Goal: Task Accomplishment & Management: Use online tool/utility

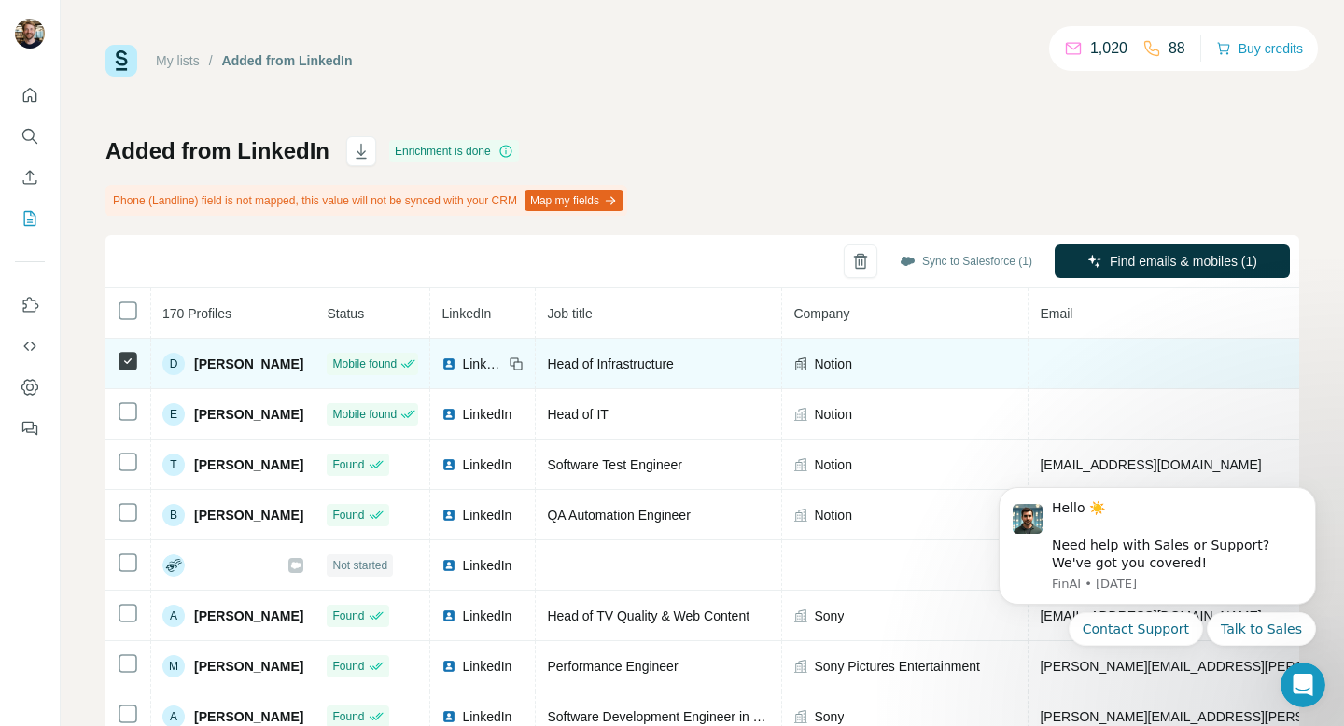
click at [129, 387] on td at bounding box center [129, 364] width 46 height 50
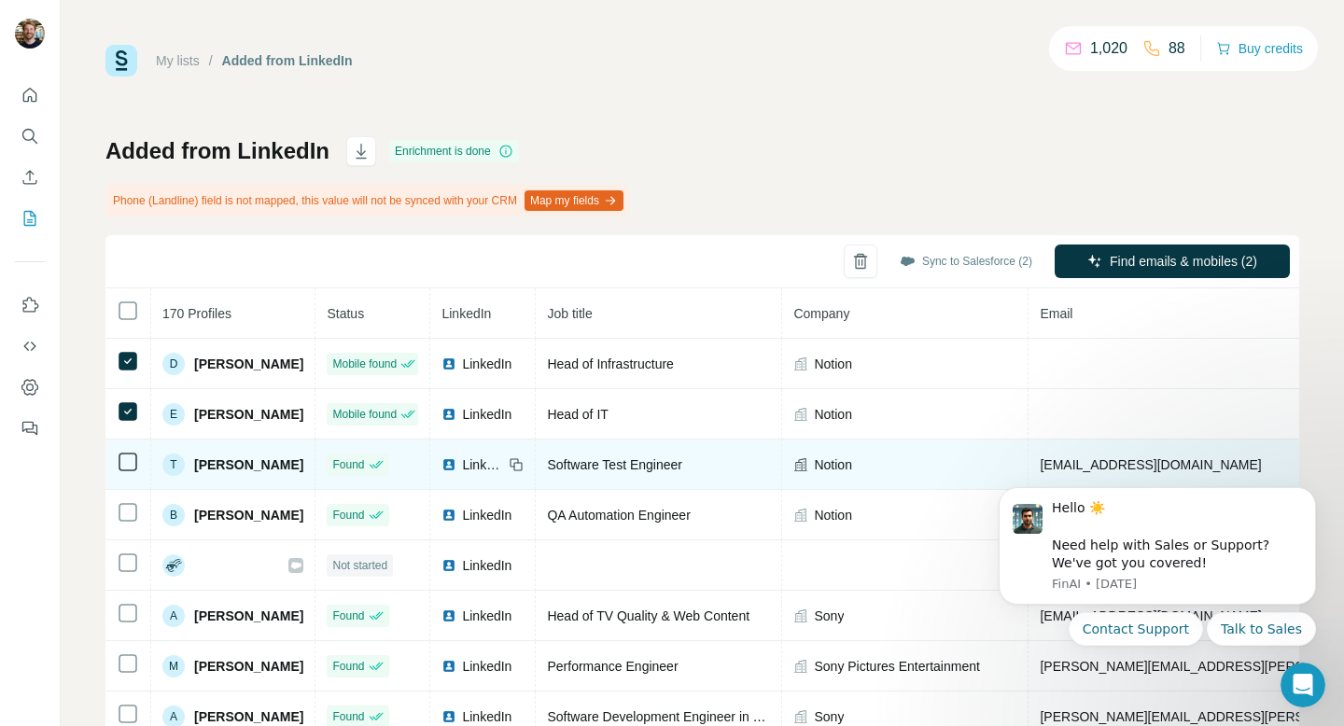
click at [122, 448] on td at bounding box center [129, 465] width 46 height 50
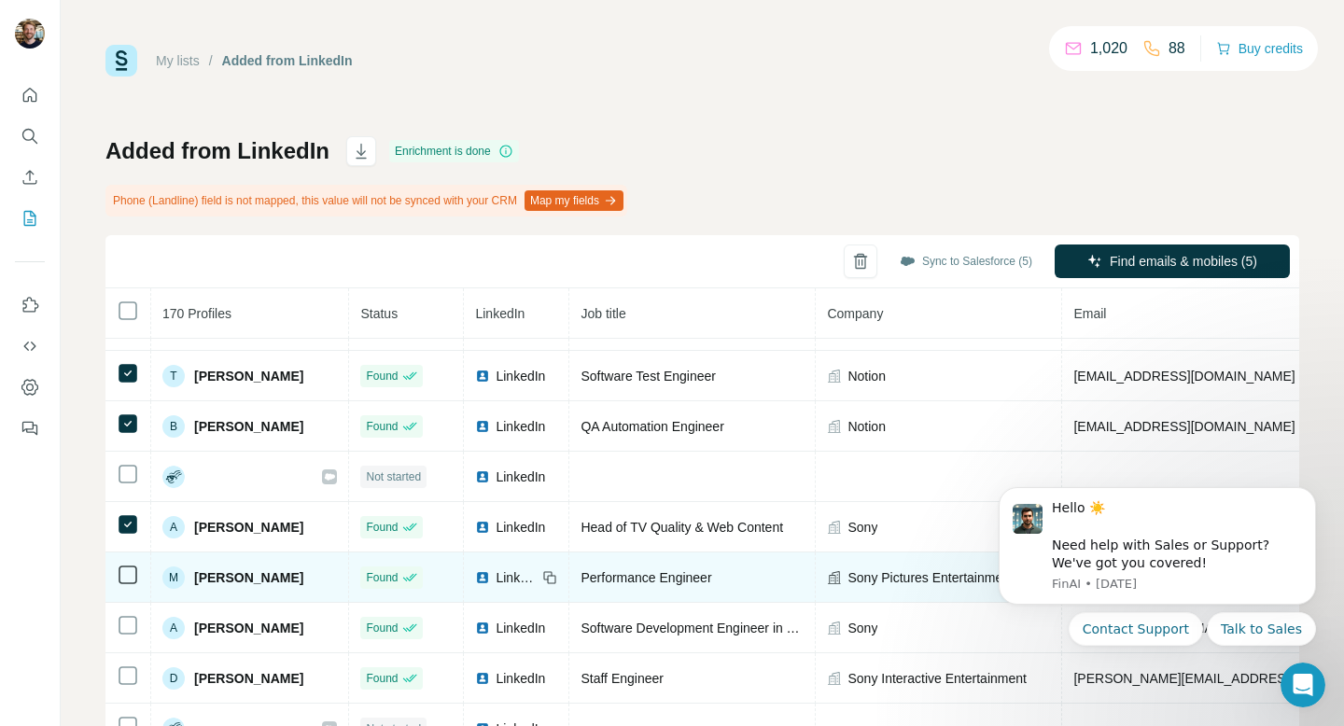
scroll to position [97, 0]
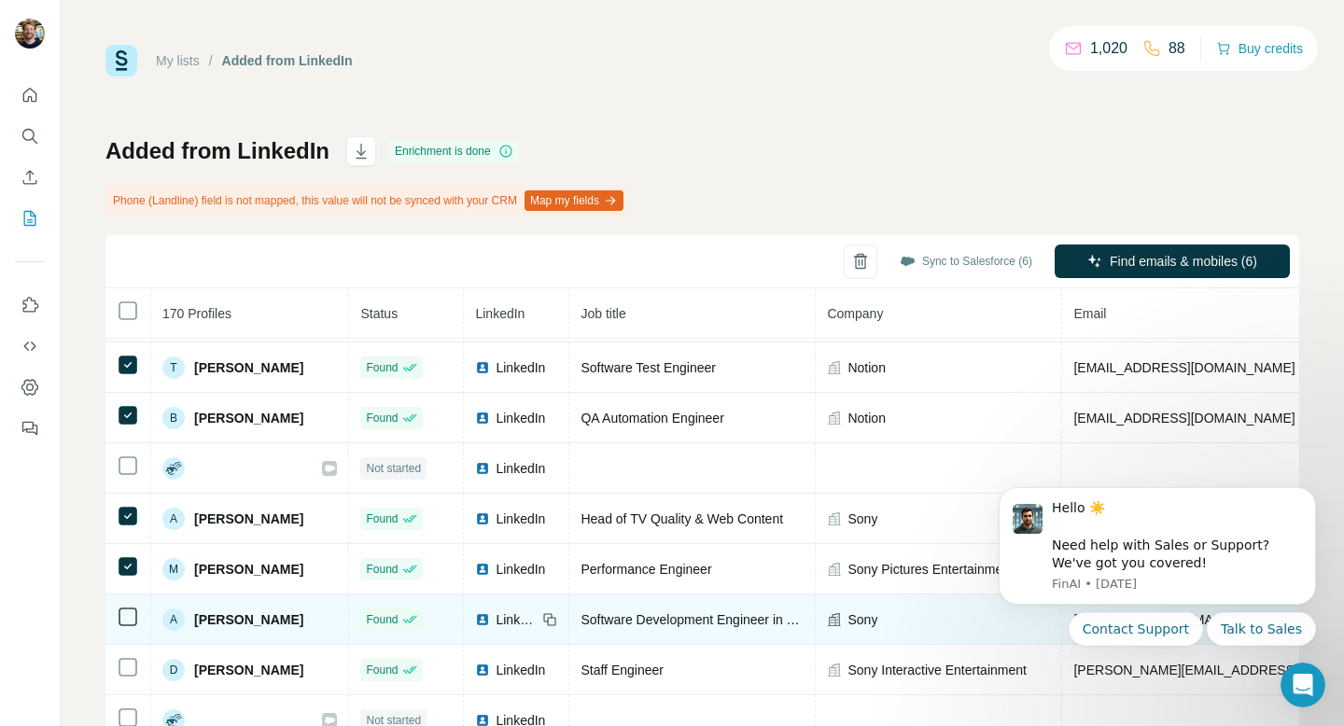
click at [132, 632] on td at bounding box center [129, 620] width 46 height 50
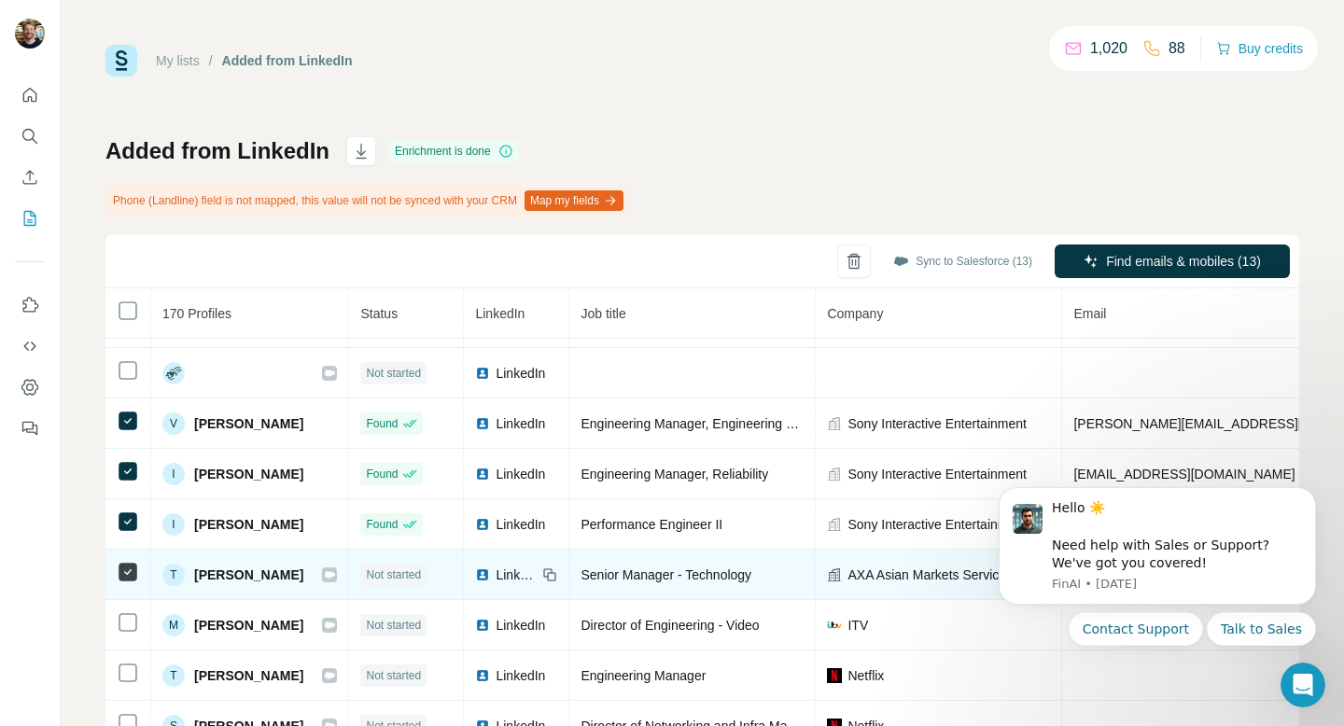
scroll to position [545, 0]
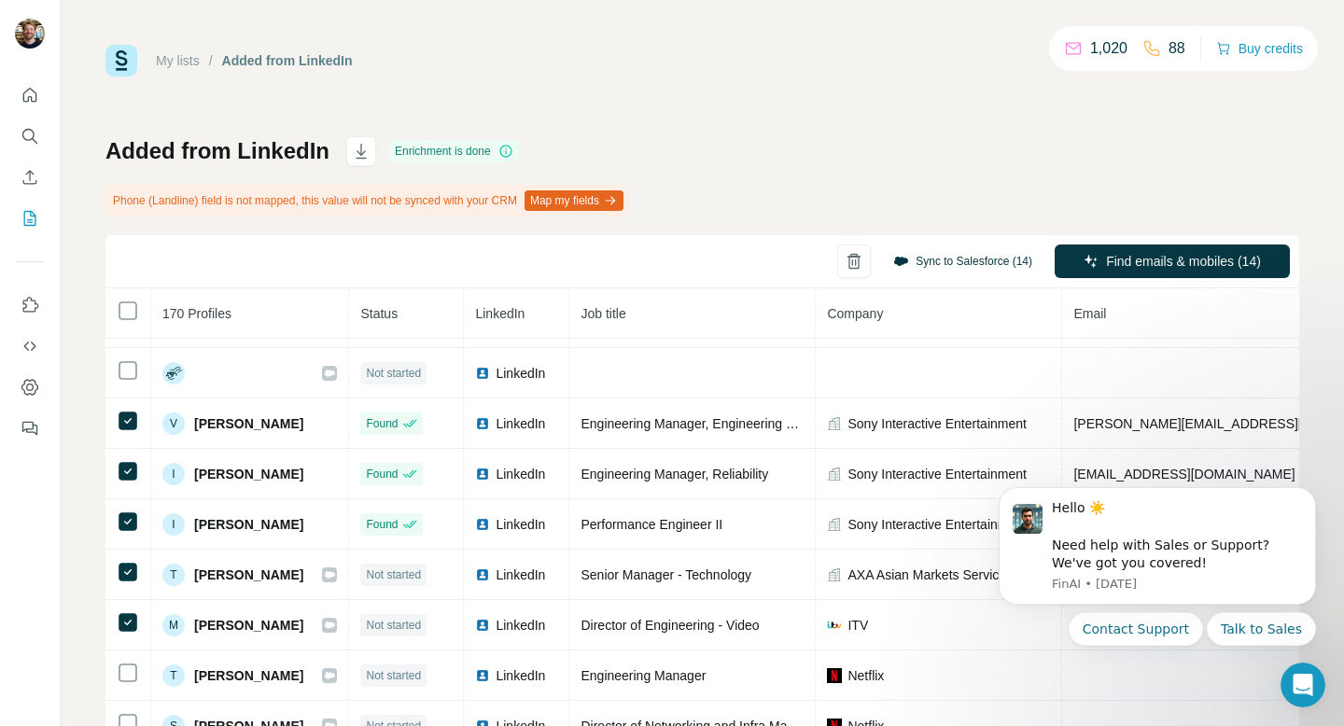
click at [952, 257] on button "Sync to Salesforce (14)" at bounding box center [962, 261] width 165 height 28
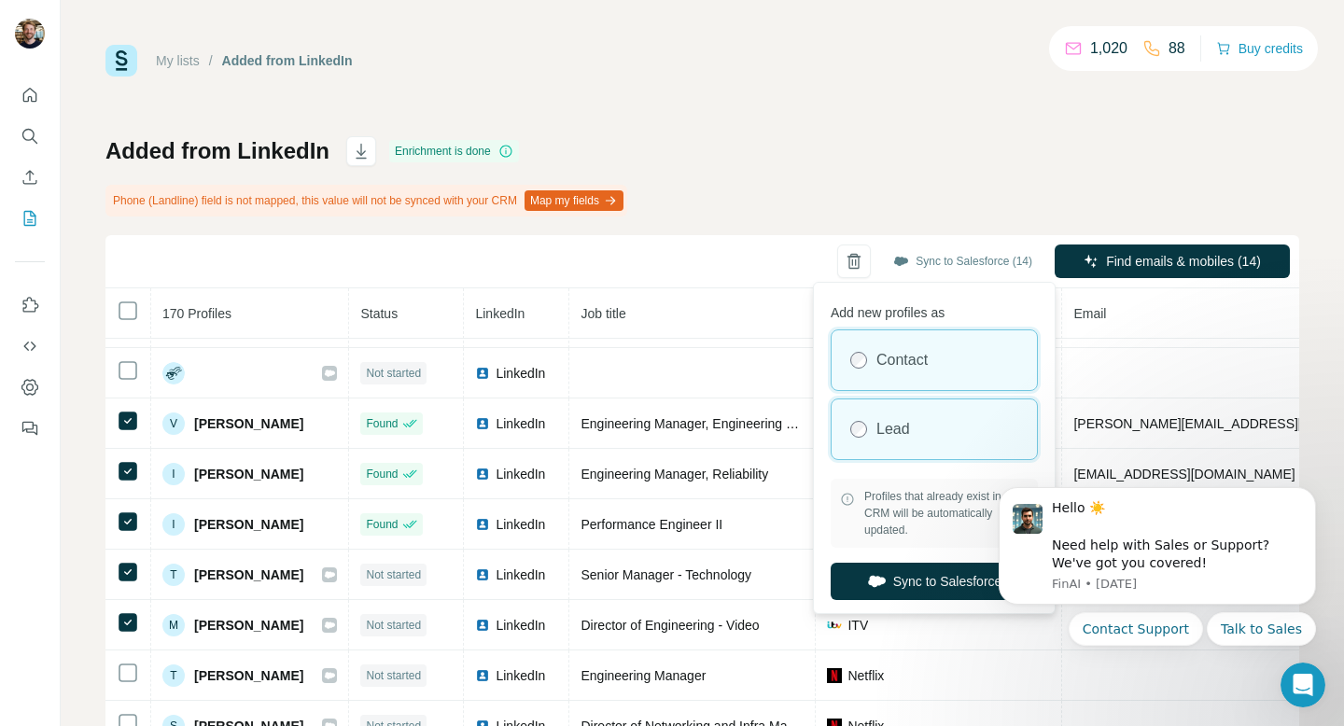
click at [905, 412] on div "Lead" at bounding box center [934, 430] width 205 height 60
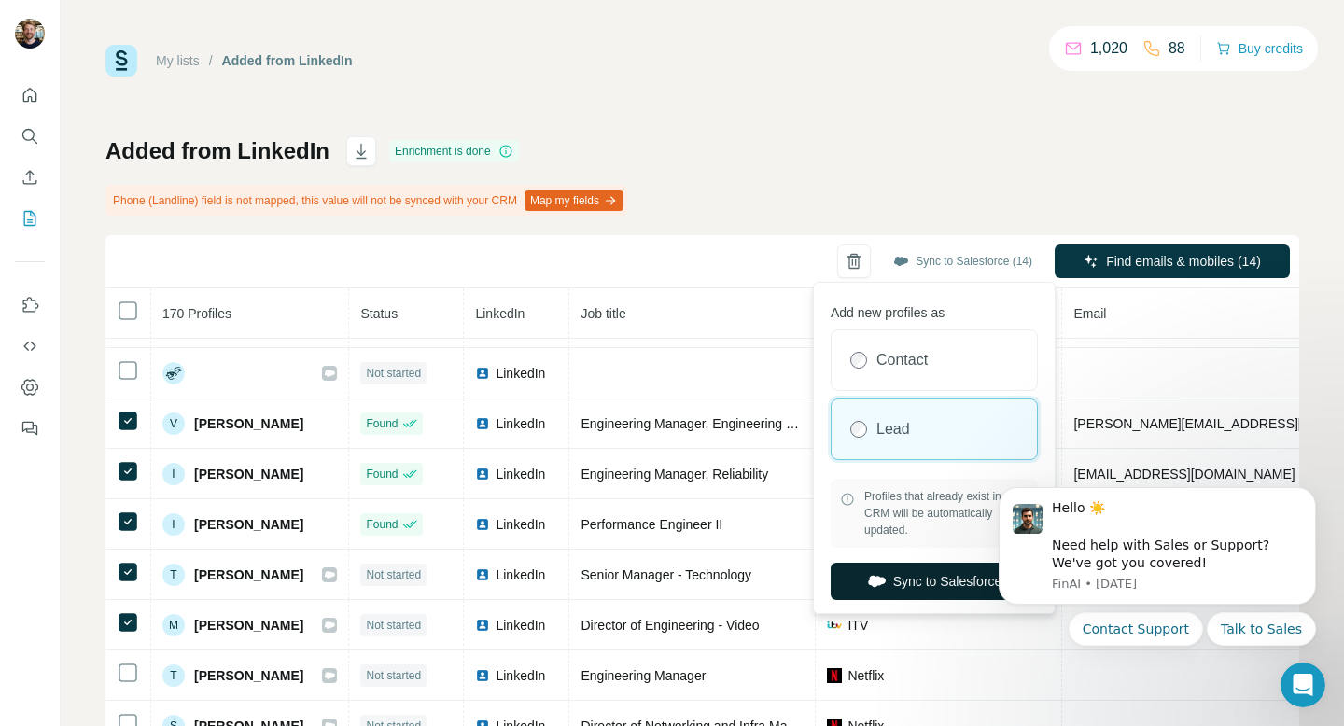
click at [908, 583] on button "Sync to Salesforce" at bounding box center [934, 581] width 207 height 37
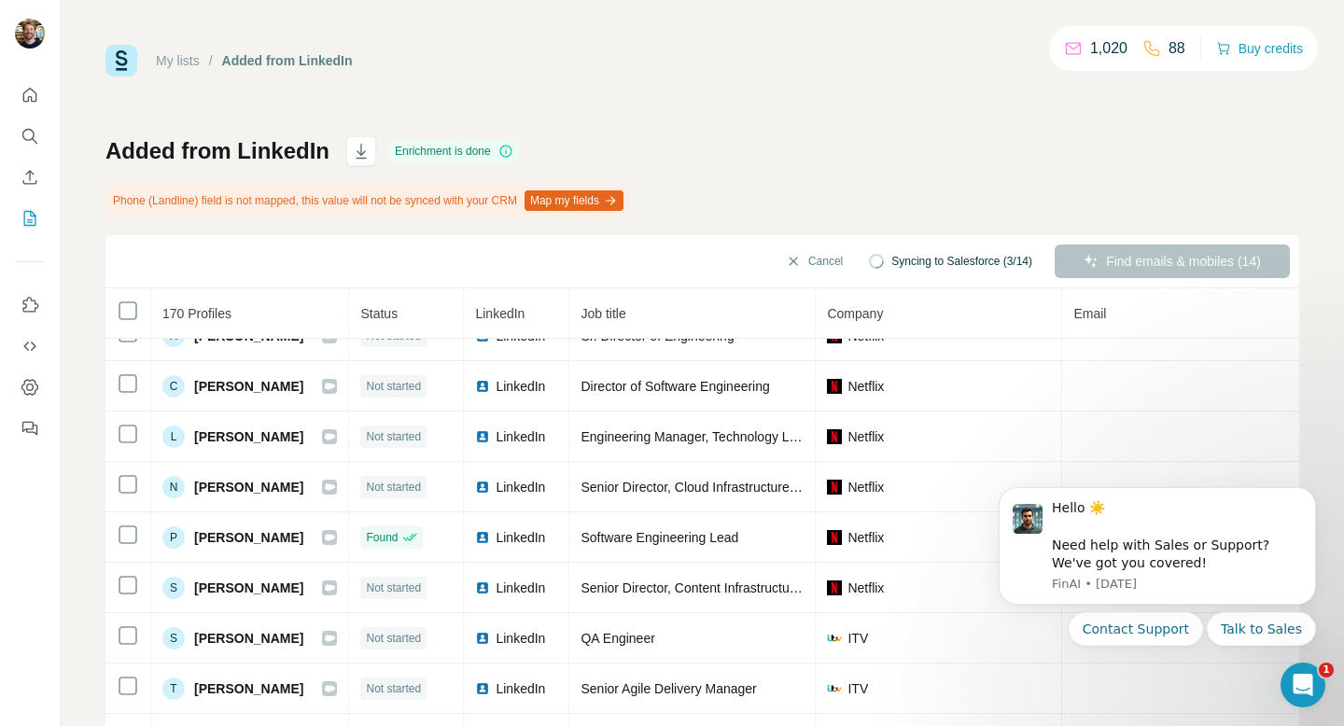
scroll to position [981, 0]
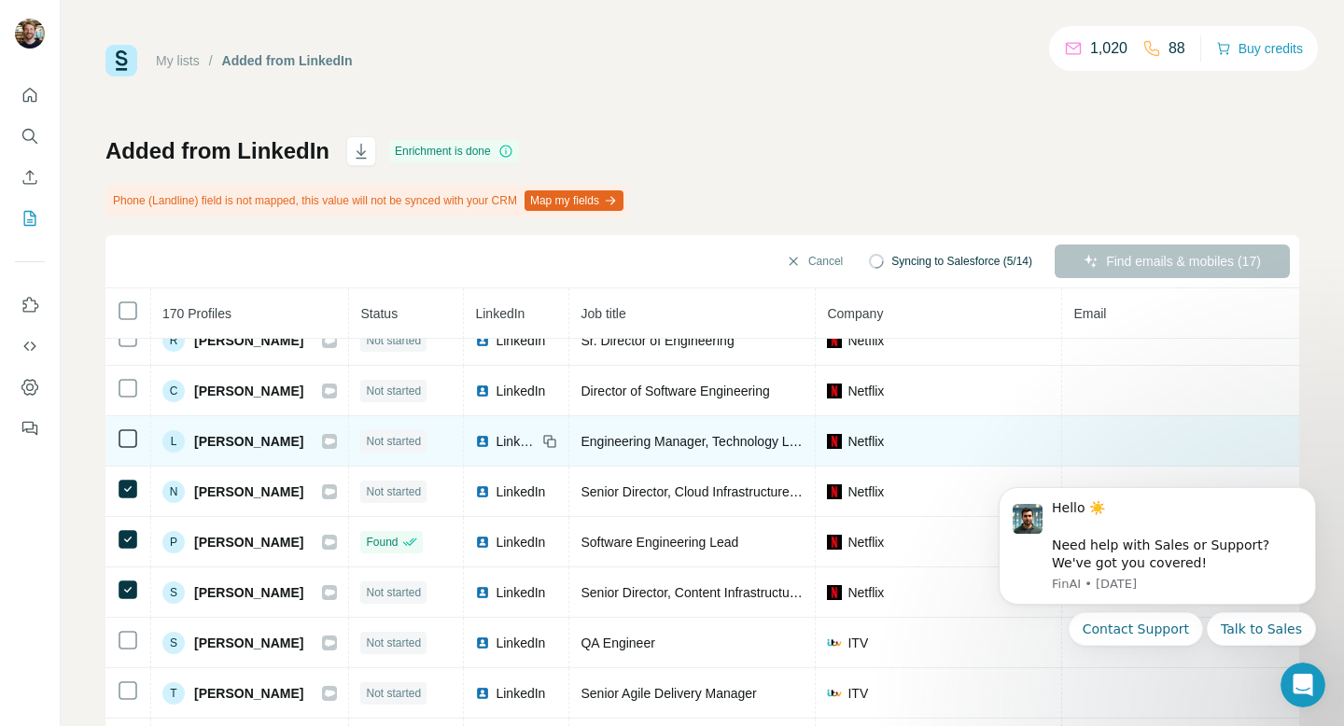
click at [124, 426] on td at bounding box center [129, 441] width 46 height 50
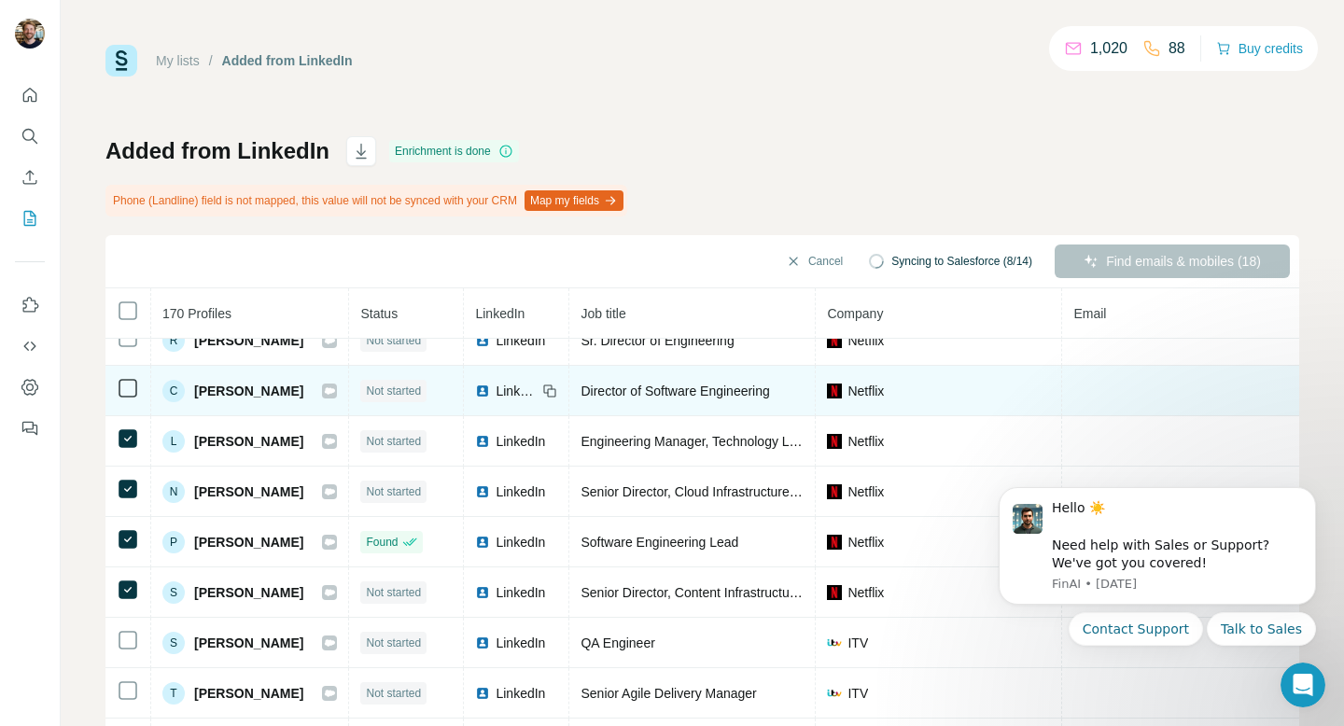
click at [116, 388] on td at bounding box center [129, 391] width 46 height 50
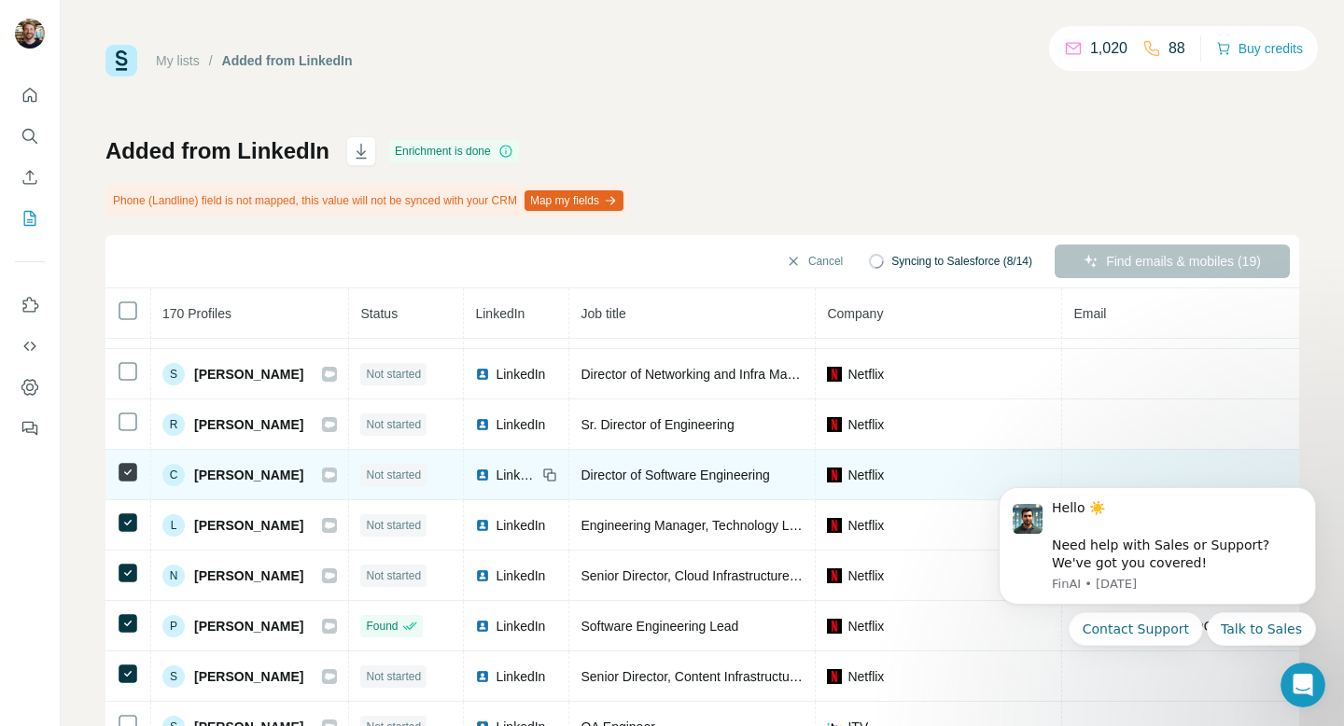
scroll to position [875, 0]
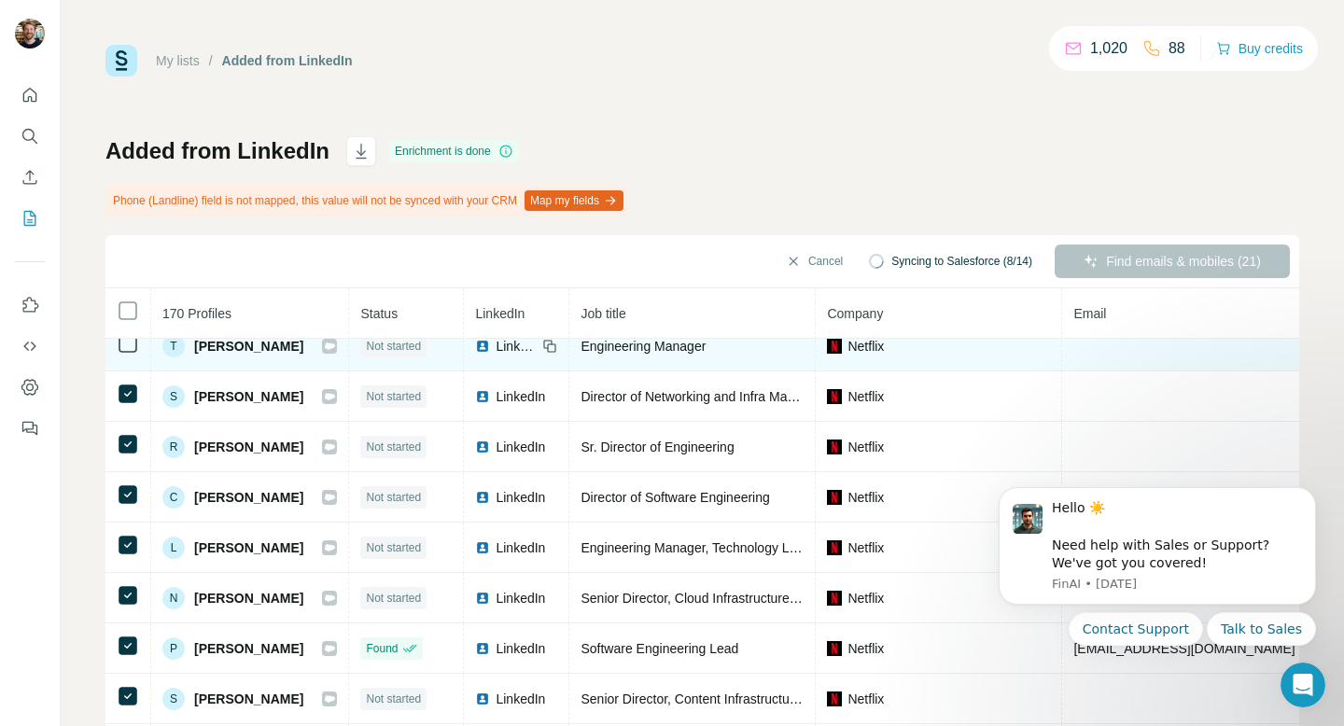
click at [129, 355] on td at bounding box center [129, 346] width 46 height 50
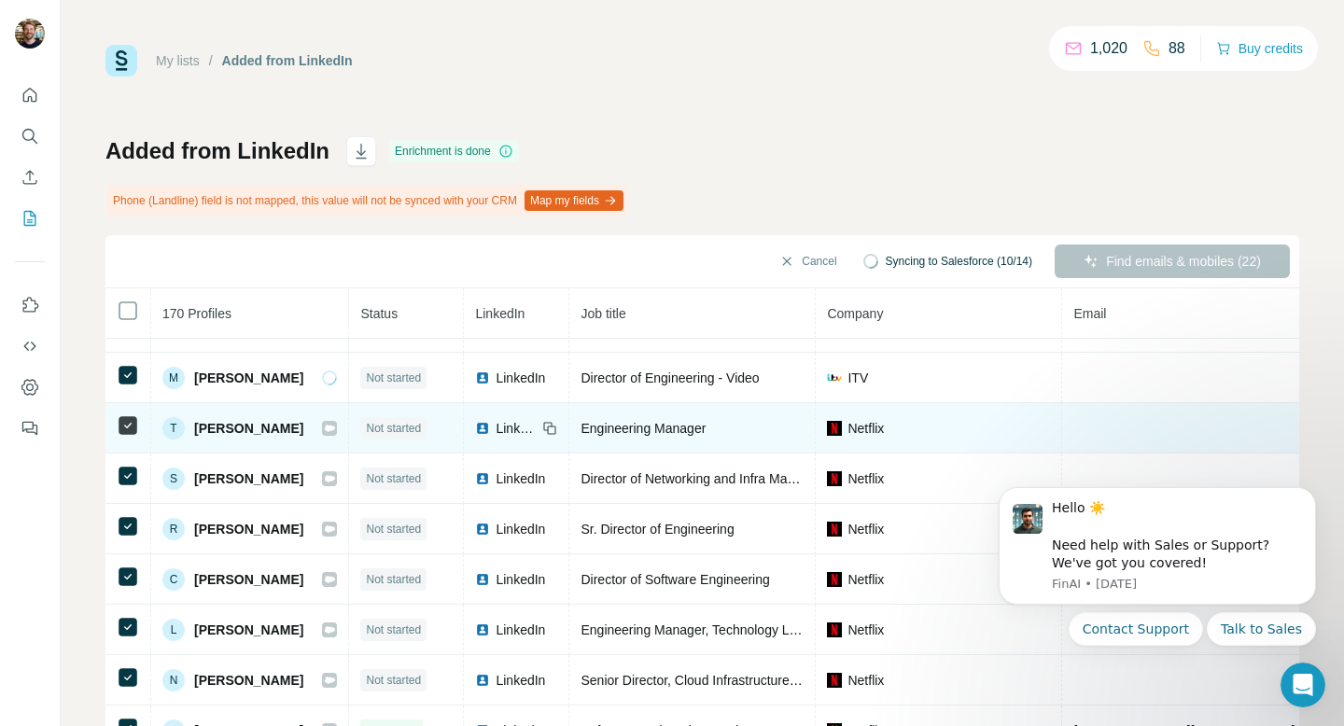
scroll to position [788, 0]
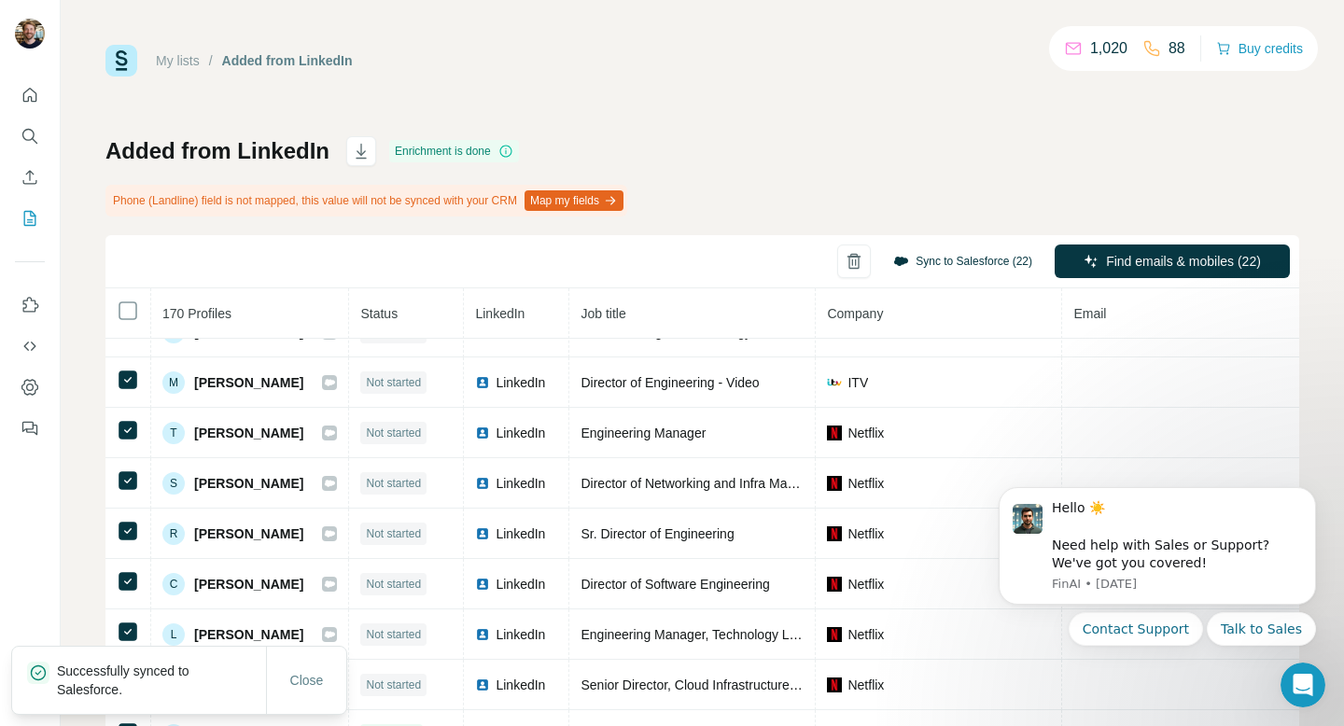
click at [927, 265] on button "Sync to Salesforce (22)" at bounding box center [962, 261] width 165 height 28
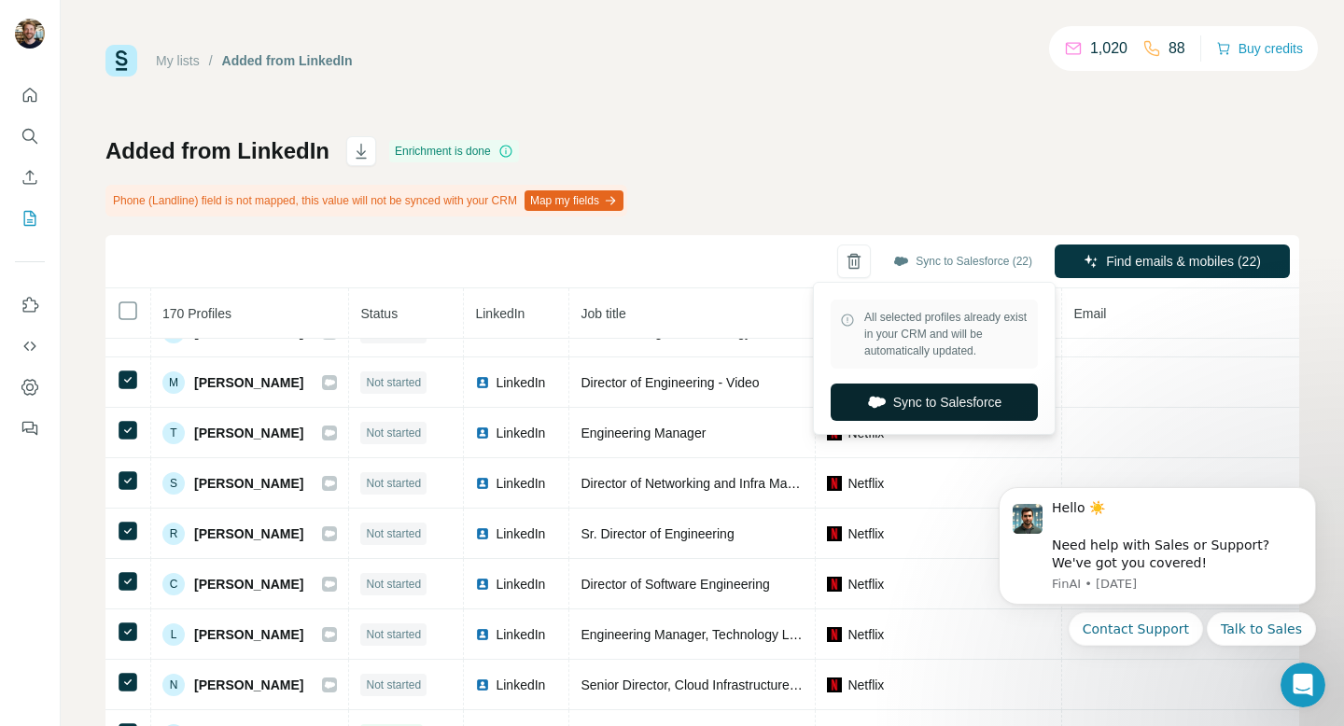
click at [916, 393] on button "Sync to Salesforce" at bounding box center [934, 402] width 207 height 37
